Goal: Information Seeking & Learning: Learn about a topic

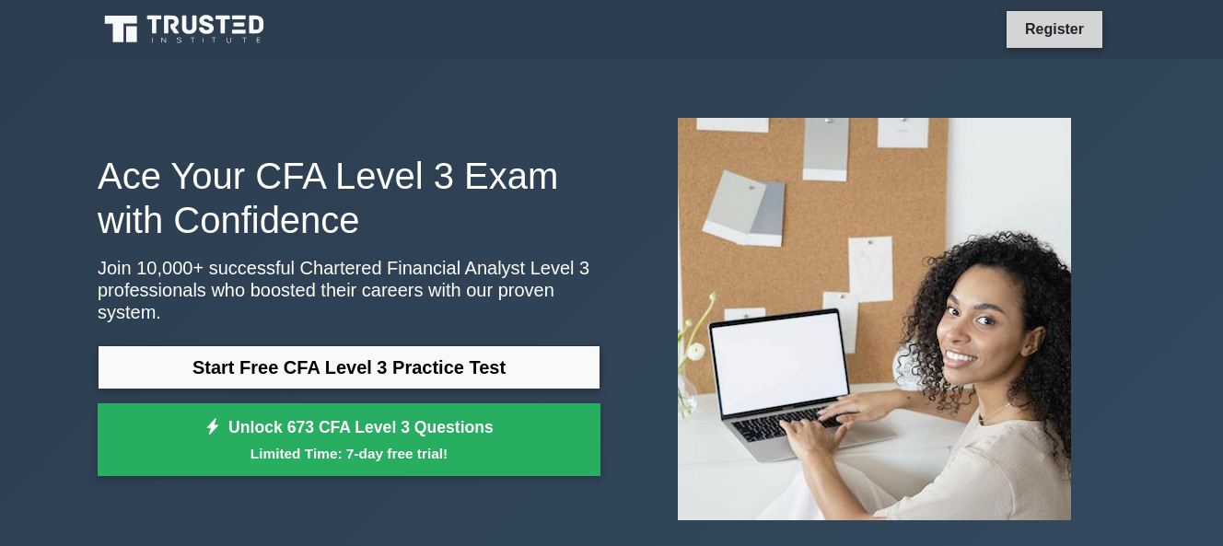
click at [1044, 23] on link "Register" at bounding box center [1054, 28] width 81 height 23
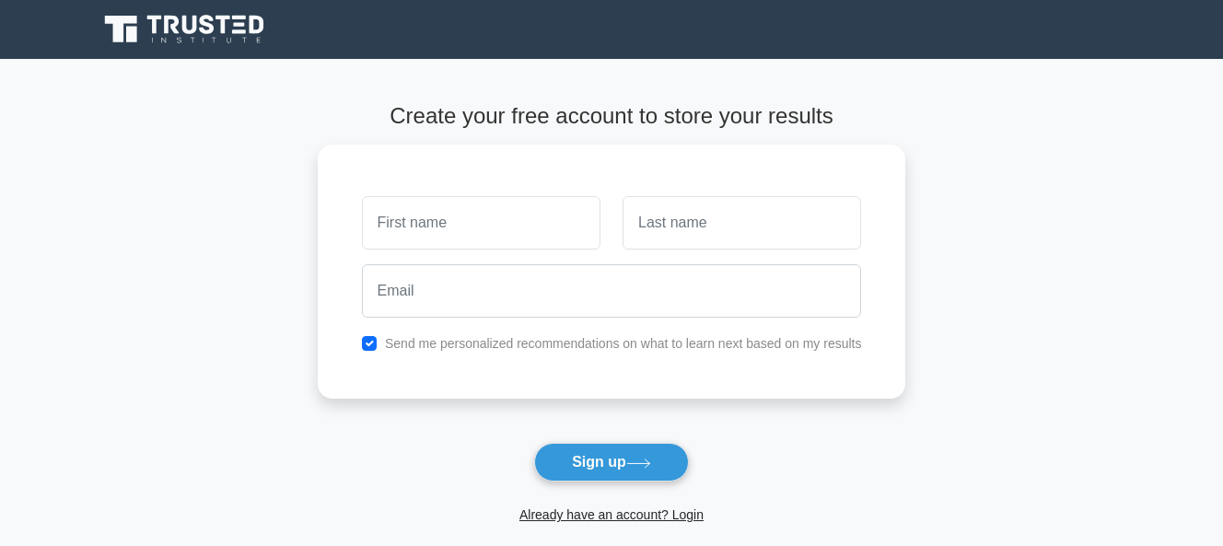
type input "m"
type input "MUGABO"
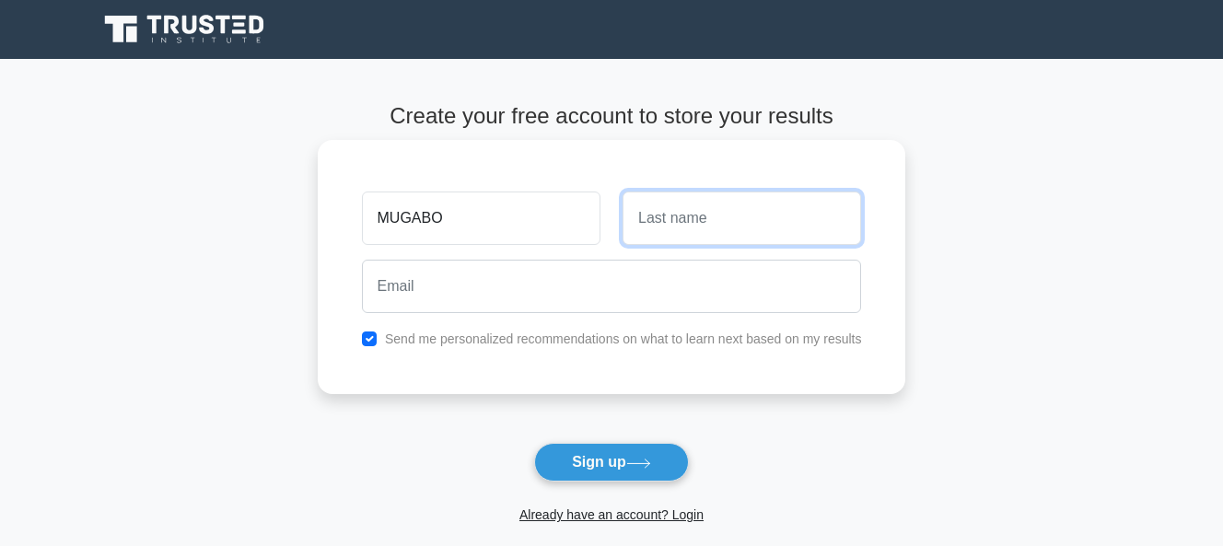
click at [722, 222] on input "text" at bounding box center [741, 218] width 238 height 53
type input "DAVID"
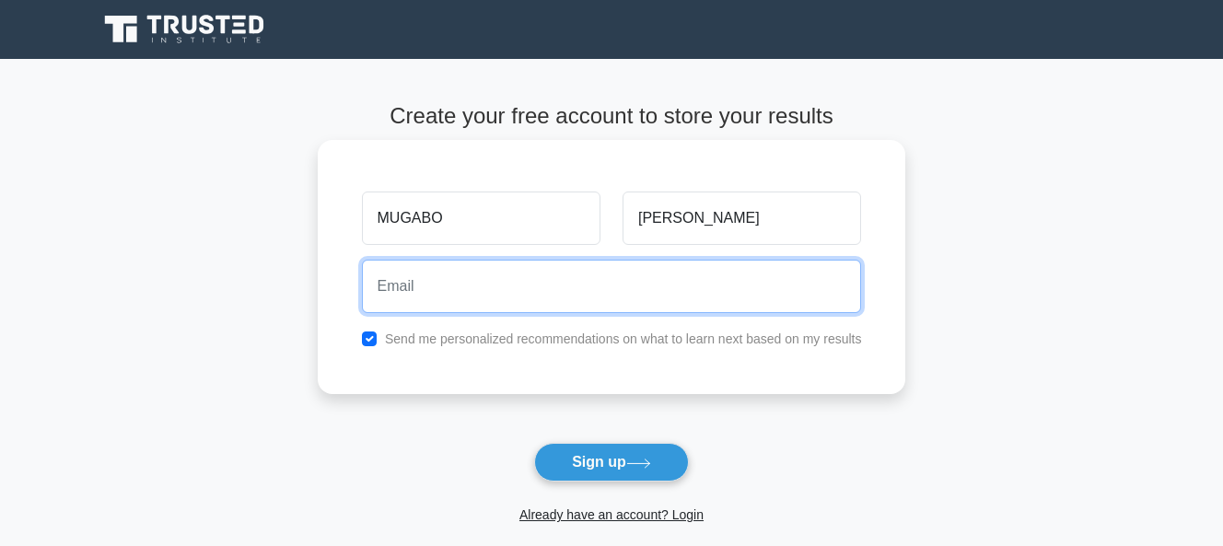
click at [465, 284] on input "email" at bounding box center [612, 286] width 500 height 53
type input "M"
type input "m"
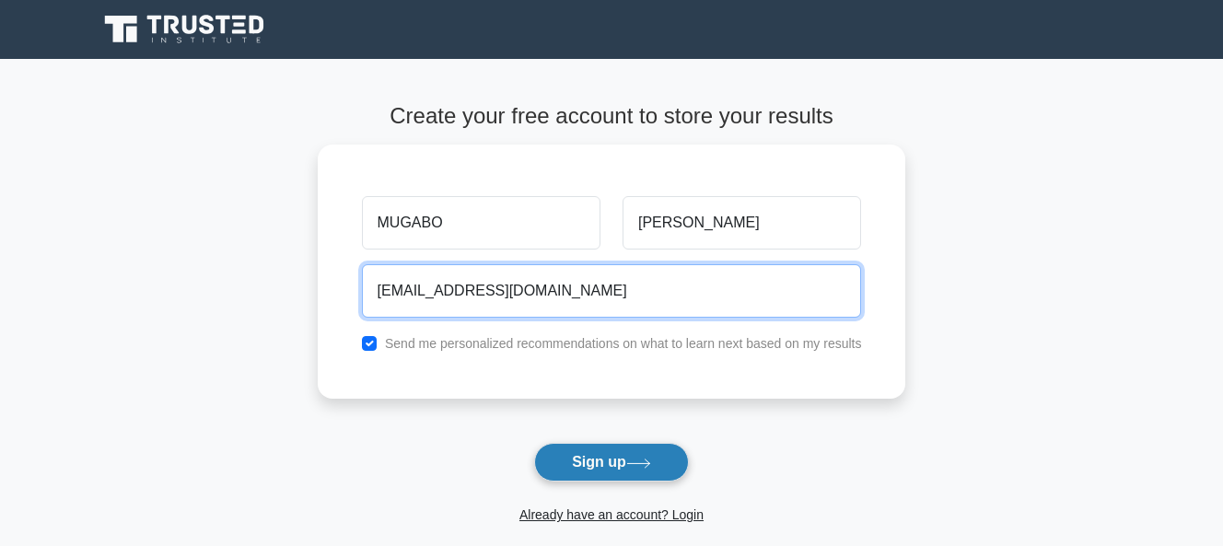
type input "mugabodavid91@mail.com"
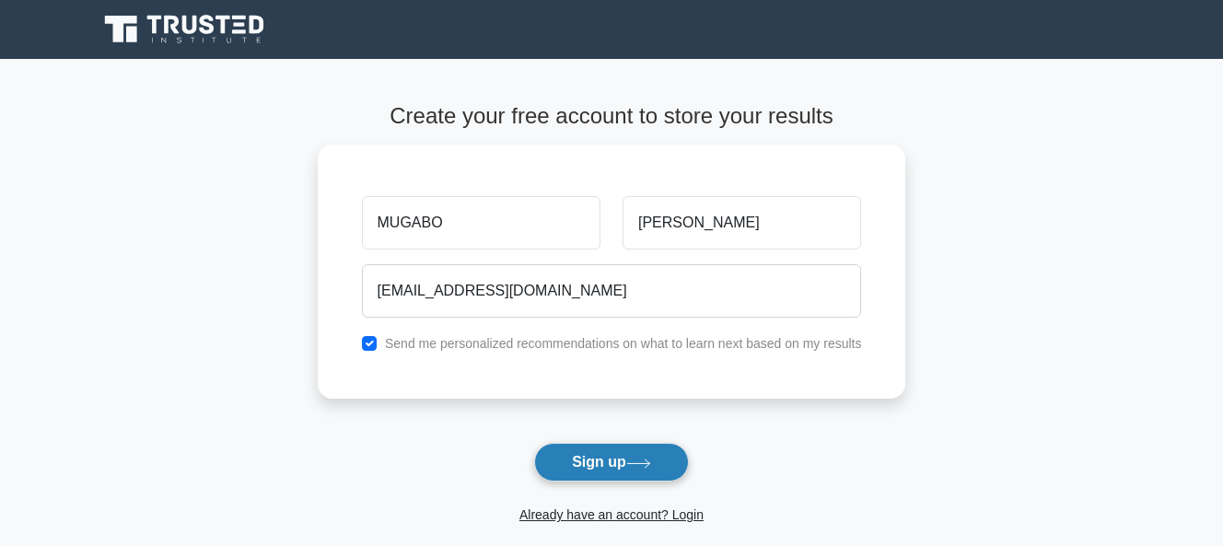
click at [598, 466] on button "Sign up" at bounding box center [611, 462] width 155 height 39
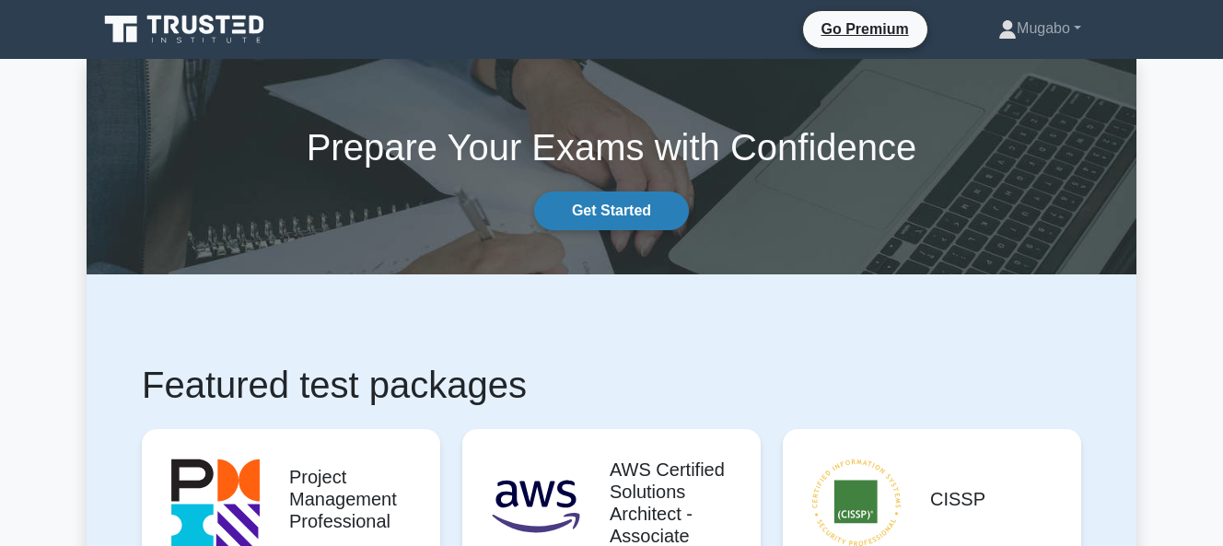
click at [607, 201] on link "Get Started" at bounding box center [611, 211] width 155 height 39
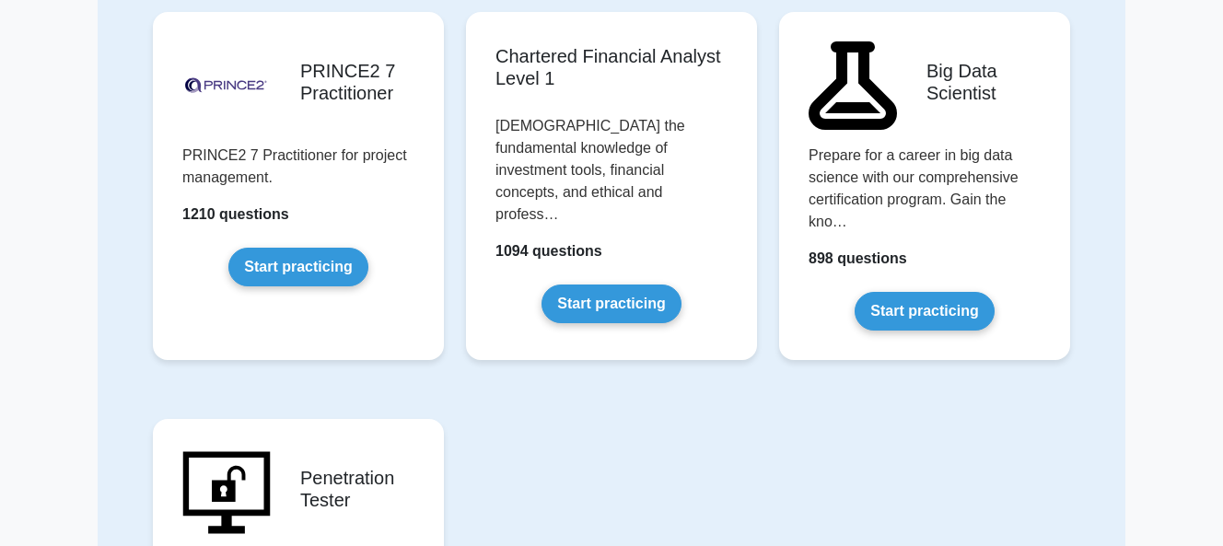
scroll to position [3991, 0]
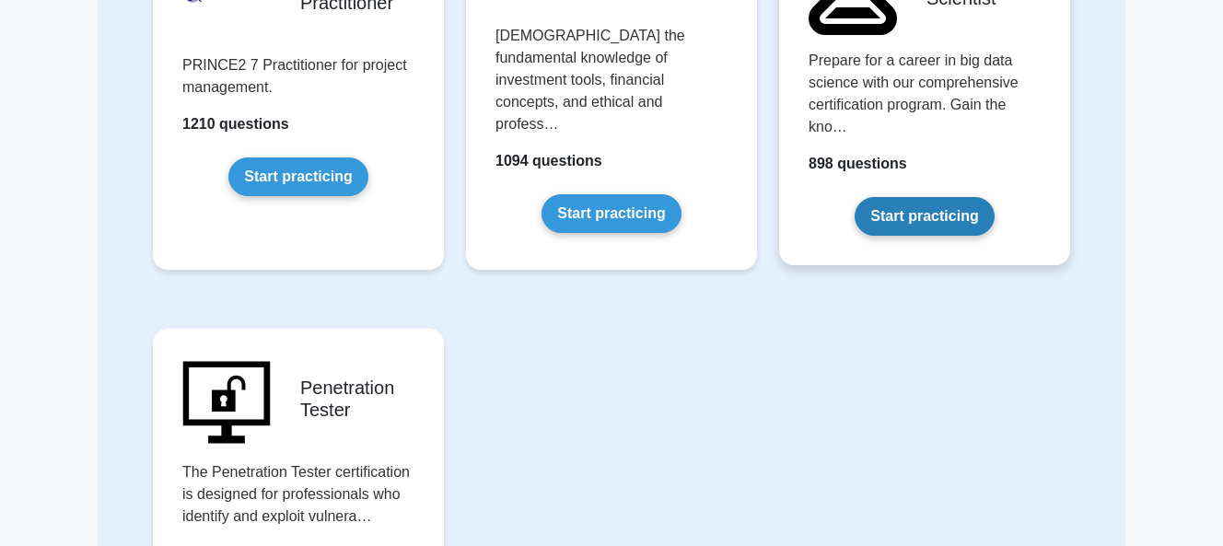
click at [893, 197] on link "Start practicing" at bounding box center [923, 216] width 139 height 39
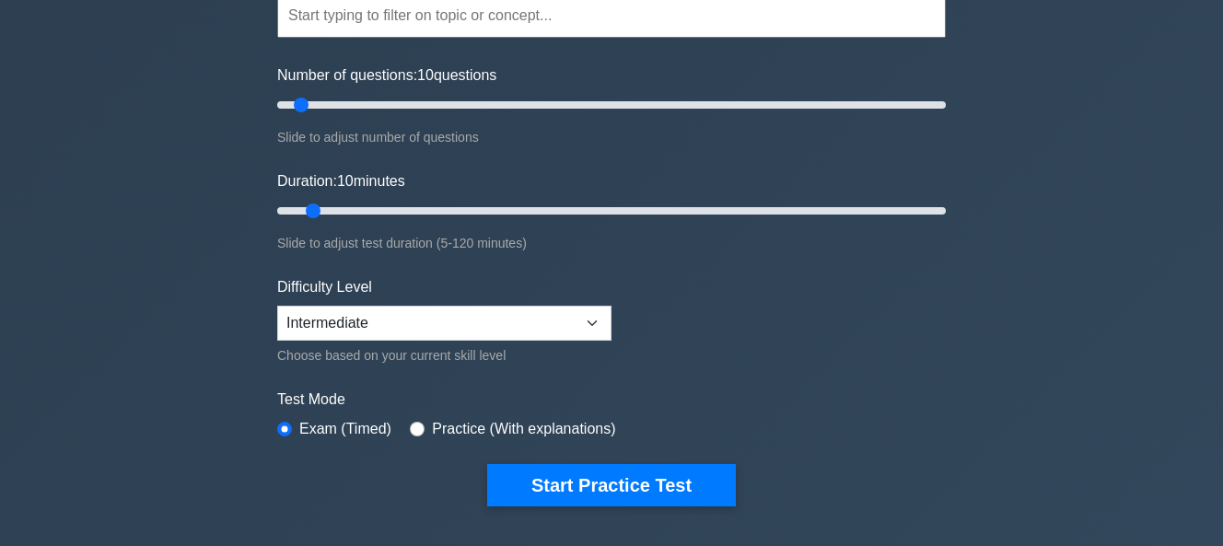
scroll to position [235, 0]
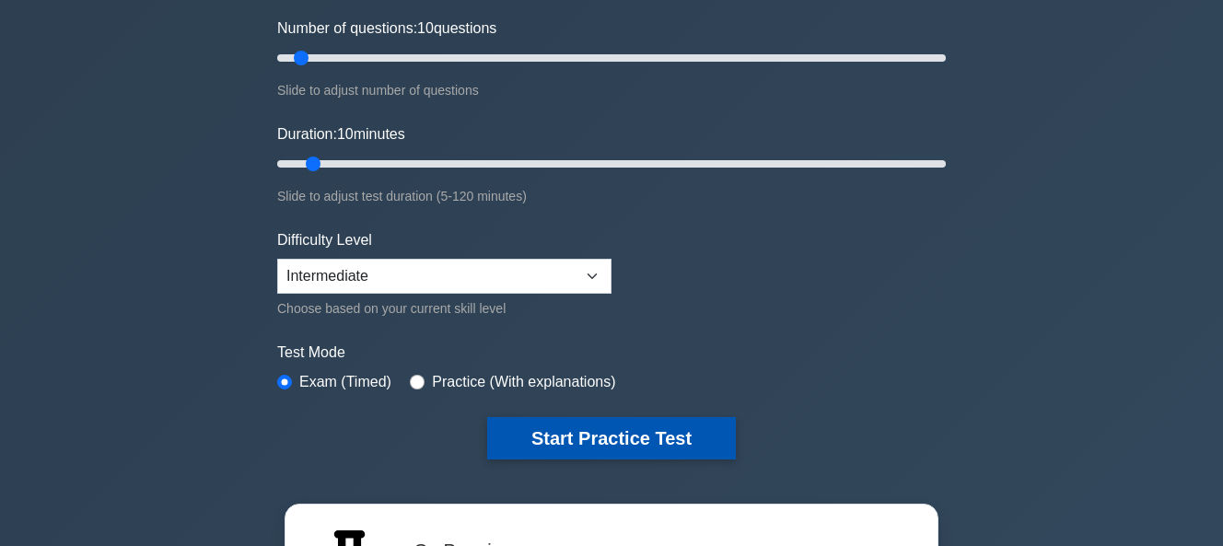
click at [610, 437] on button "Start Practice Test" at bounding box center [611, 438] width 249 height 42
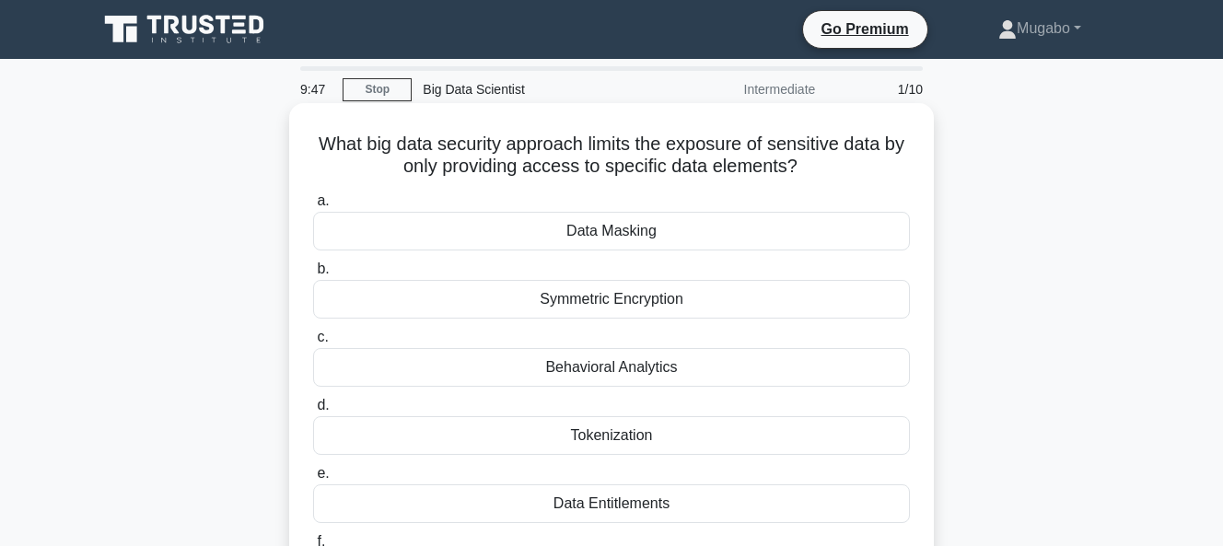
click at [582, 238] on div "Data Masking" at bounding box center [611, 231] width 597 height 39
click at [313, 207] on input "a. Data Masking" at bounding box center [313, 201] width 0 height 12
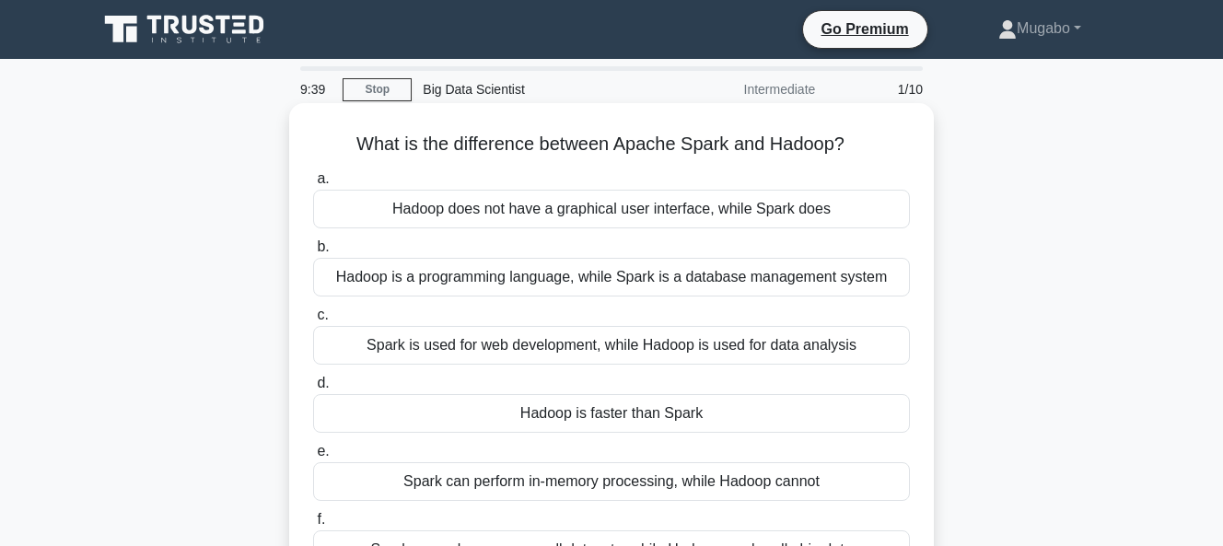
click at [545, 278] on div "Hadoop is a programming language, while Spark is a database management system" at bounding box center [611, 277] width 597 height 39
click at [313, 253] on input "b. Hadoop is a programming language, while Spark is a database management system" at bounding box center [313, 247] width 0 height 12
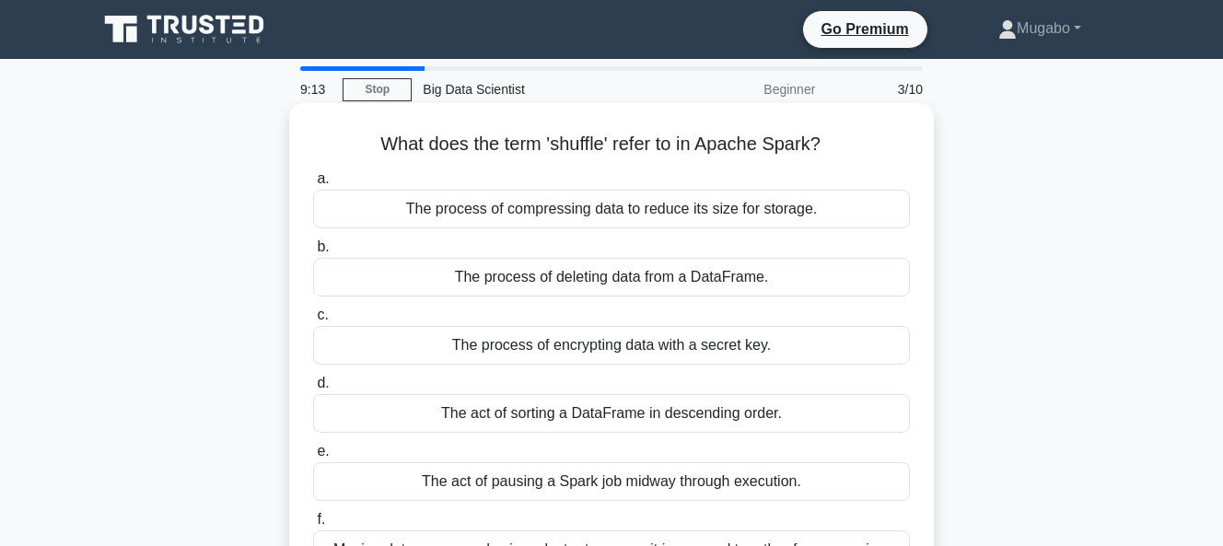
click at [494, 289] on div "The process of deleting data from a DataFrame." at bounding box center [611, 277] width 597 height 39
click at [313, 253] on input "b. The process of deleting data from a DataFrame." at bounding box center [313, 247] width 0 height 12
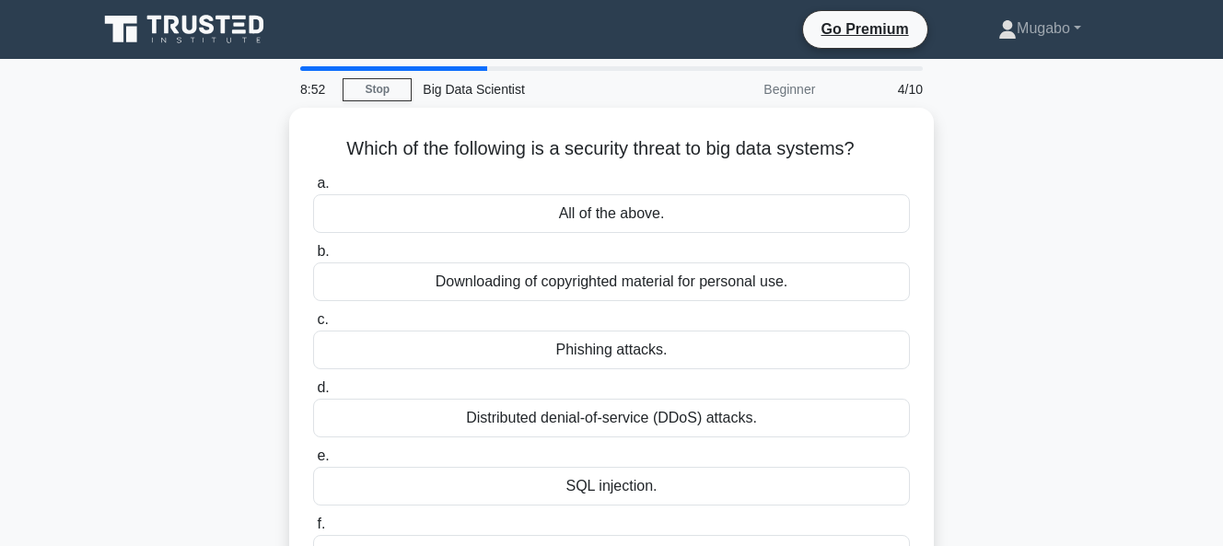
click at [494, 289] on div "Downloading of copyrighted material for personal use." at bounding box center [611, 281] width 597 height 39
click at [313, 258] on input "b. Downloading of copyrighted material for personal use." at bounding box center [313, 252] width 0 height 12
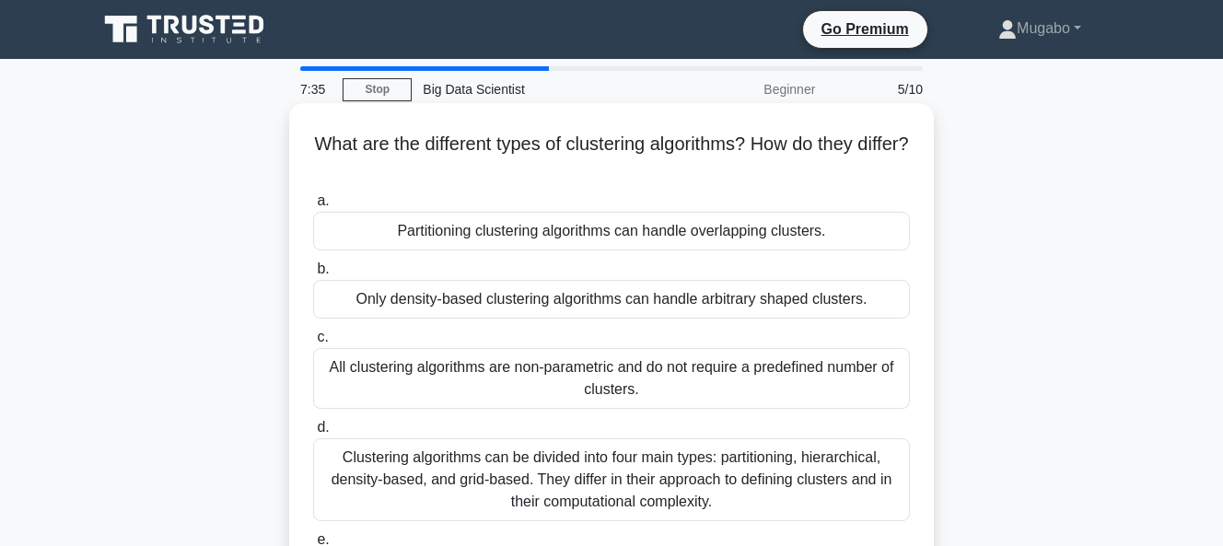
click at [515, 366] on div "All clustering algorithms are non-parametric and do not require a predefined nu…" at bounding box center [611, 378] width 597 height 61
click at [313, 343] on input "c. All clustering algorithms are non-parametric and do not require a predefined…" at bounding box center [313, 337] width 0 height 12
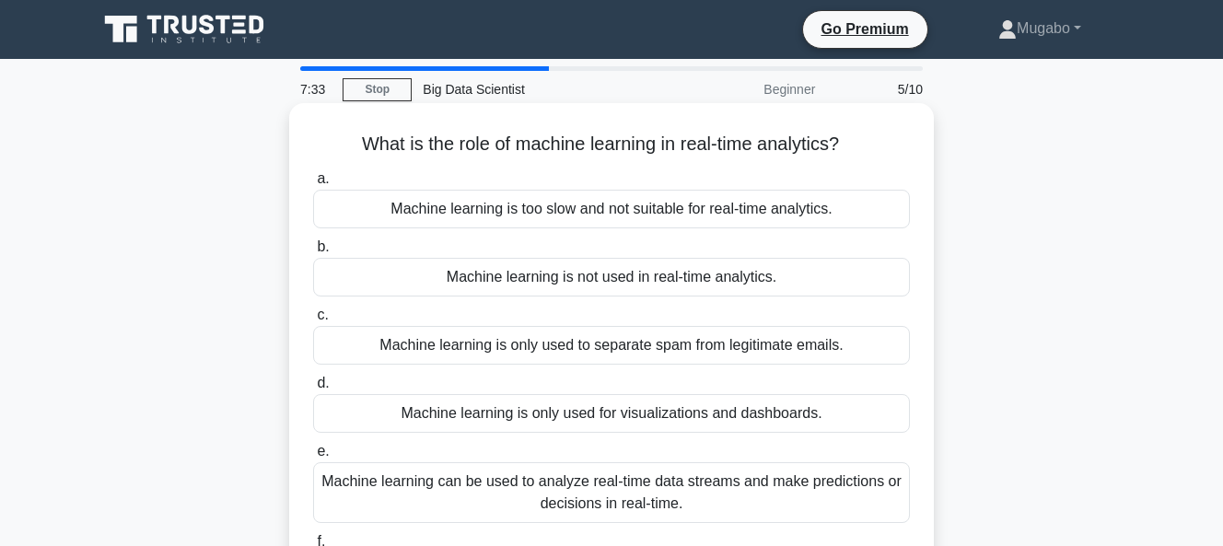
click at [515, 345] on div "Machine learning is only used to separate spam from legitimate emails." at bounding box center [611, 345] width 597 height 39
click at [313, 321] on input "c. Machine learning is only used to separate spam from legitimate emails." at bounding box center [313, 315] width 0 height 12
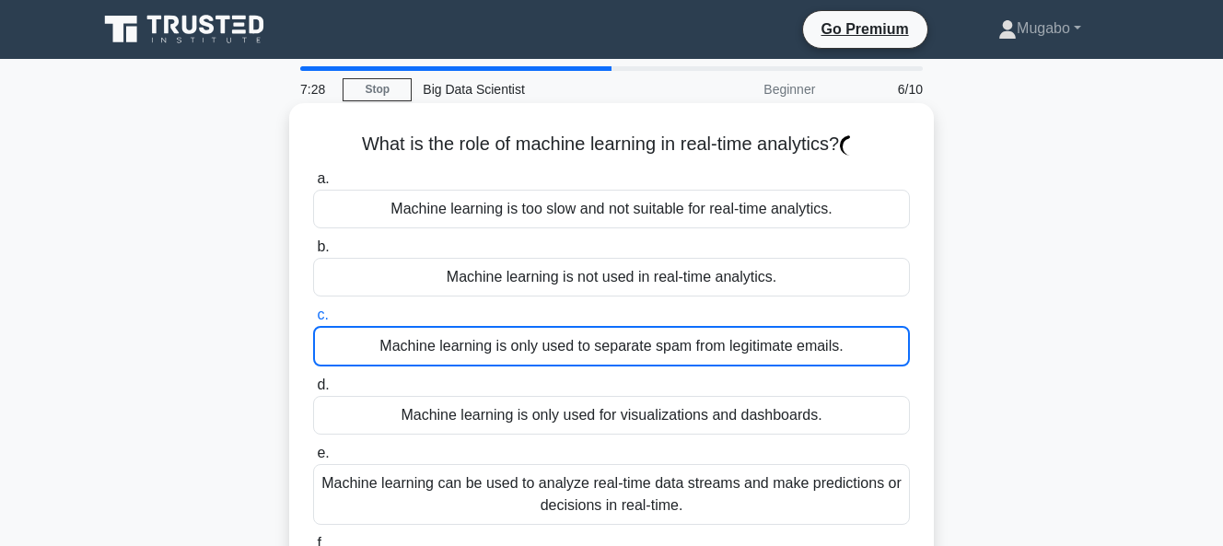
click at [509, 419] on div "Machine learning is only used for visualizations and dashboards." at bounding box center [611, 415] width 597 height 39
click at [313, 391] on input "d. Machine learning is only used for visualizations and dashboards." at bounding box center [313, 385] width 0 height 12
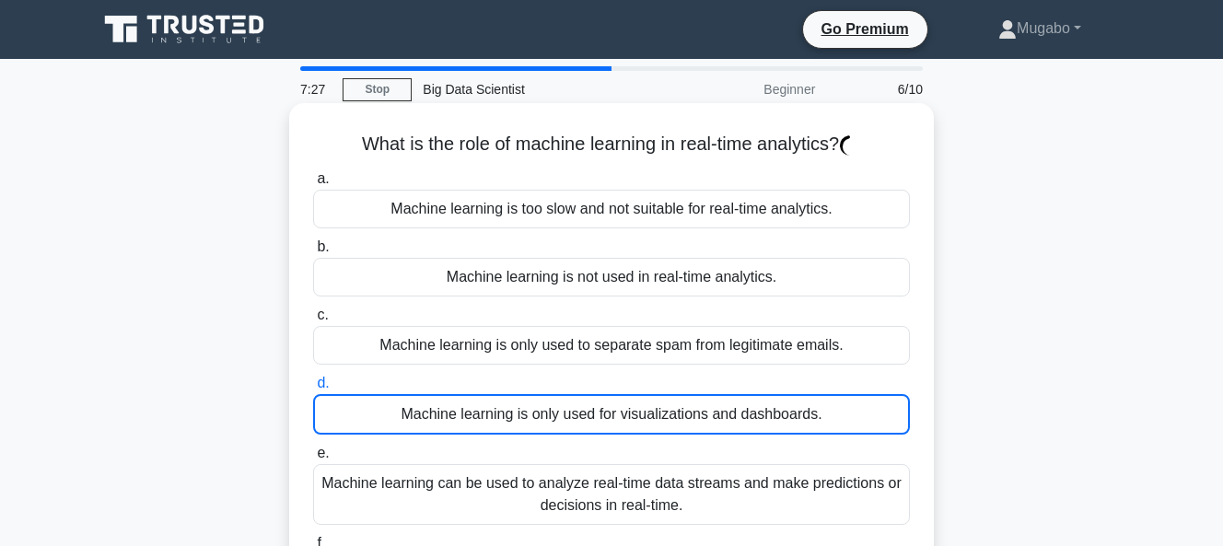
click at [530, 348] on div "Machine learning is only used to separate spam from legitimate emails." at bounding box center [611, 345] width 597 height 39
click at [313, 321] on input "c. Machine learning is only used to separate spam from legitimate emails." at bounding box center [313, 315] width 0 height 12
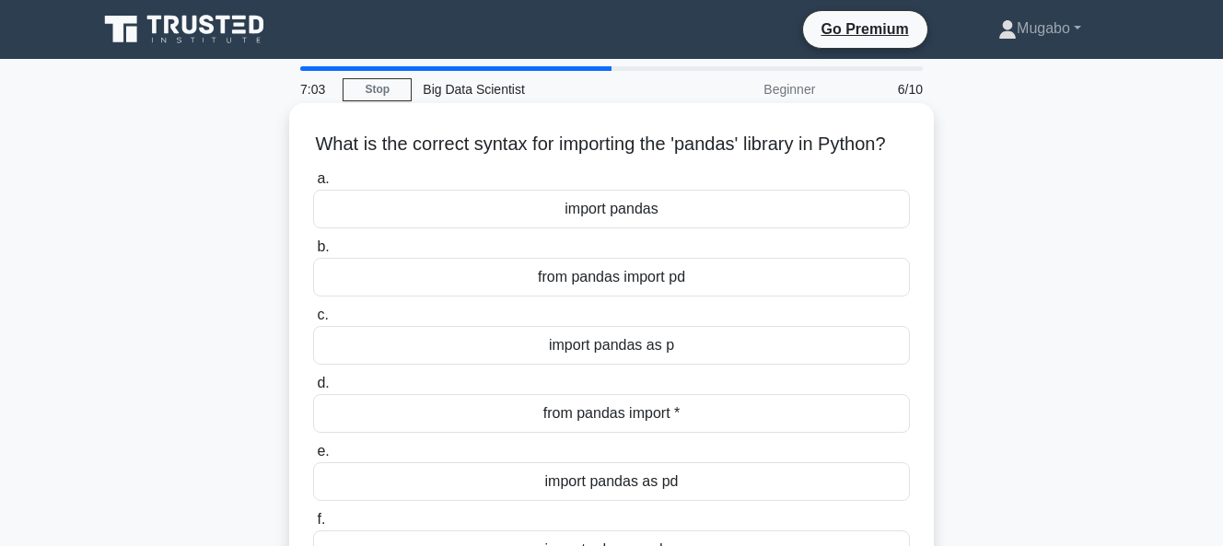
click at [606, 220] on div "import pandas" at bounding box center [611, 209] width 597 height 39
click at [313, 185] on input "a. import pandas" at bounding box center [313, 179] width 0 height 12
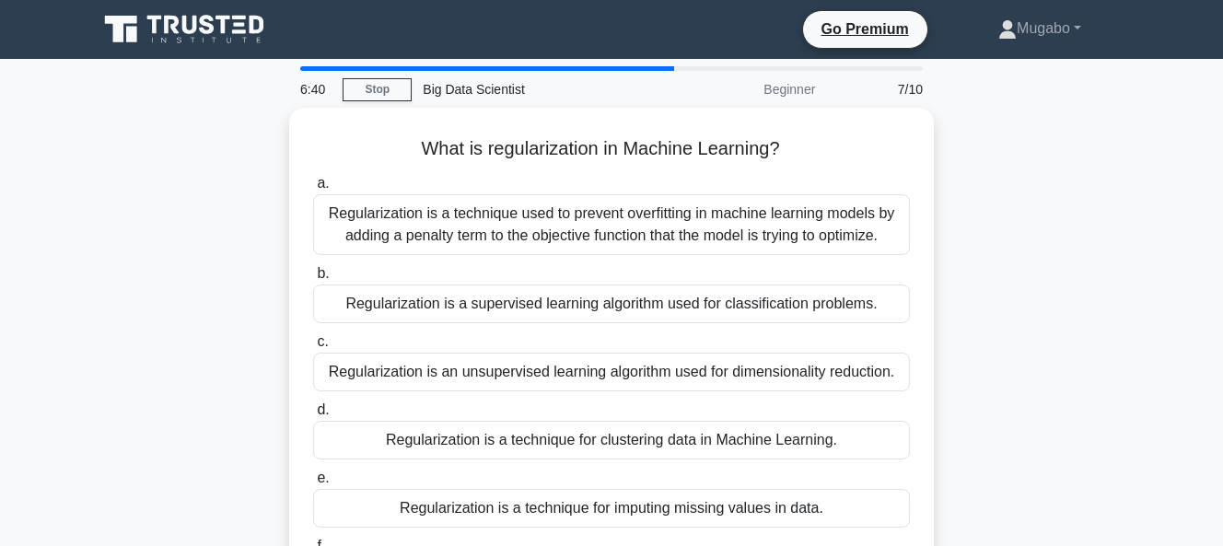
click at [606, 220] on div "Regularization is a technique used to prevent overfitting in machine learning m…" at bounding box center [611, 224] width 597 height 61
click at [313, 190] on input "a. Regularization is a technique used to prevent overfitting in machine learnin…" at bounding box center [313, 184] width 0 height 12
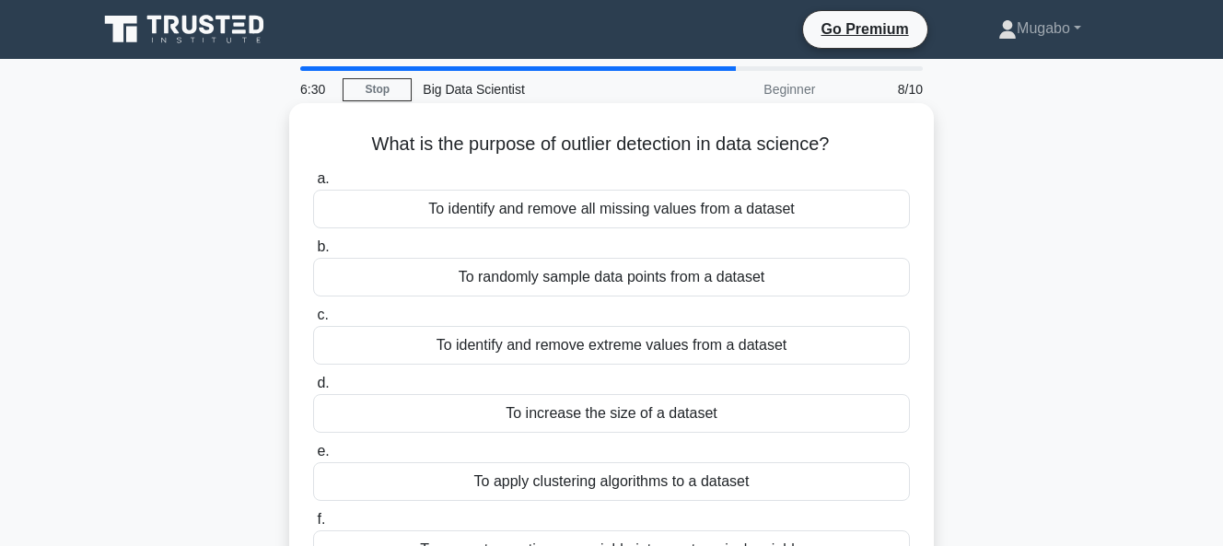
click at [610, 203] on div "To identify and remove all missing values from a dataset" at bounding box center [611, 209] width 597 height 39
click at [313, 185] on input "a. To identify and remove all missing values from a dataset" at bounding box center [313, 179] width 0 height 12
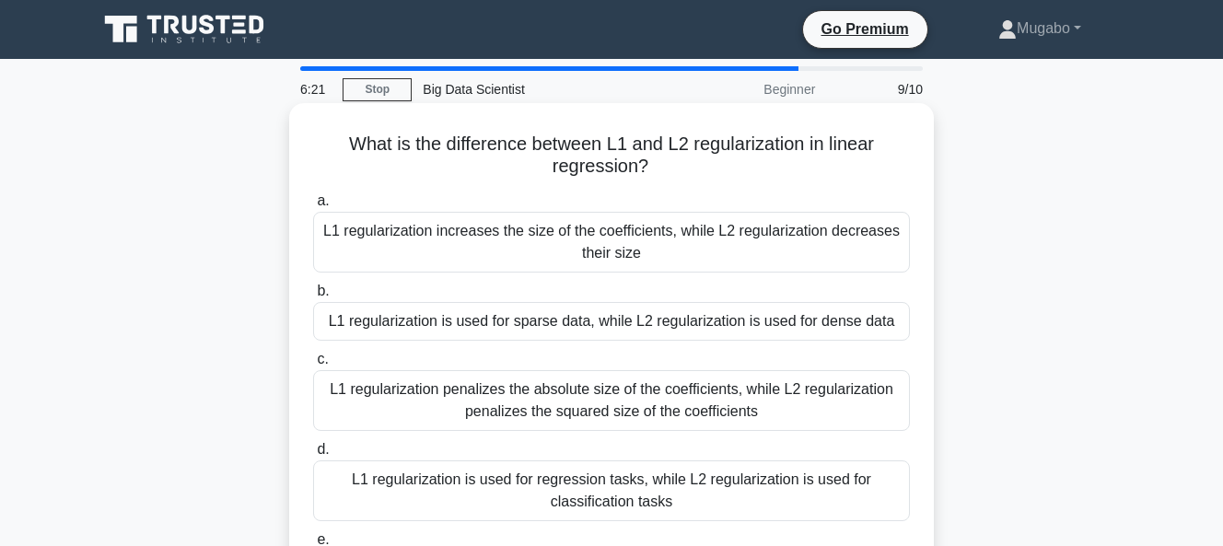
click at [563, 325] on div "L1 regularization is used for sparse data, while L2 regularization is used for …" at bounding box center [611, 321] width 597 height 39
click at [313, 297] on input "b. L1 regularization is used for sparse data, while L2 regularization is used f…" at bounding box center [313, 291] width 0 height 12
